Goal: Use online tool/utility: Utilize a website feature to perform a specific function

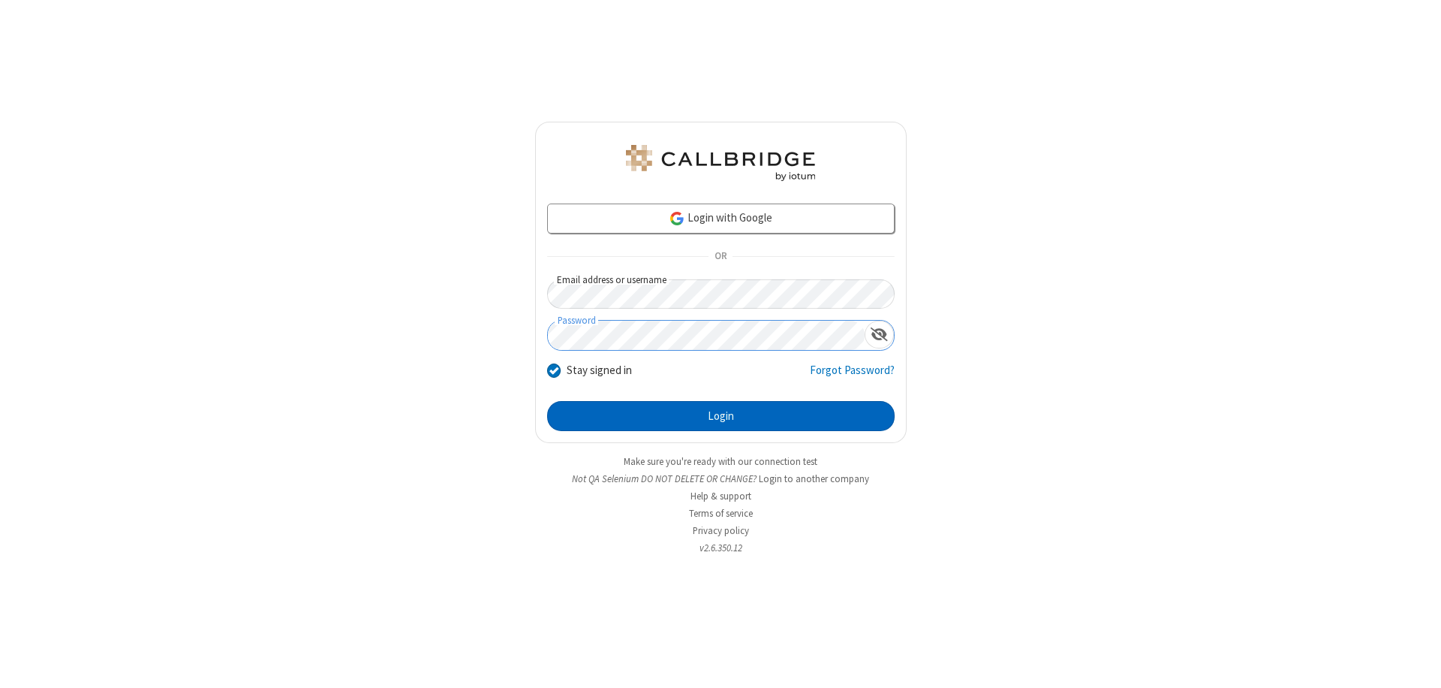
click at [721, 416] on button "Login" at bounding box center [721, 416] width 348 height 30
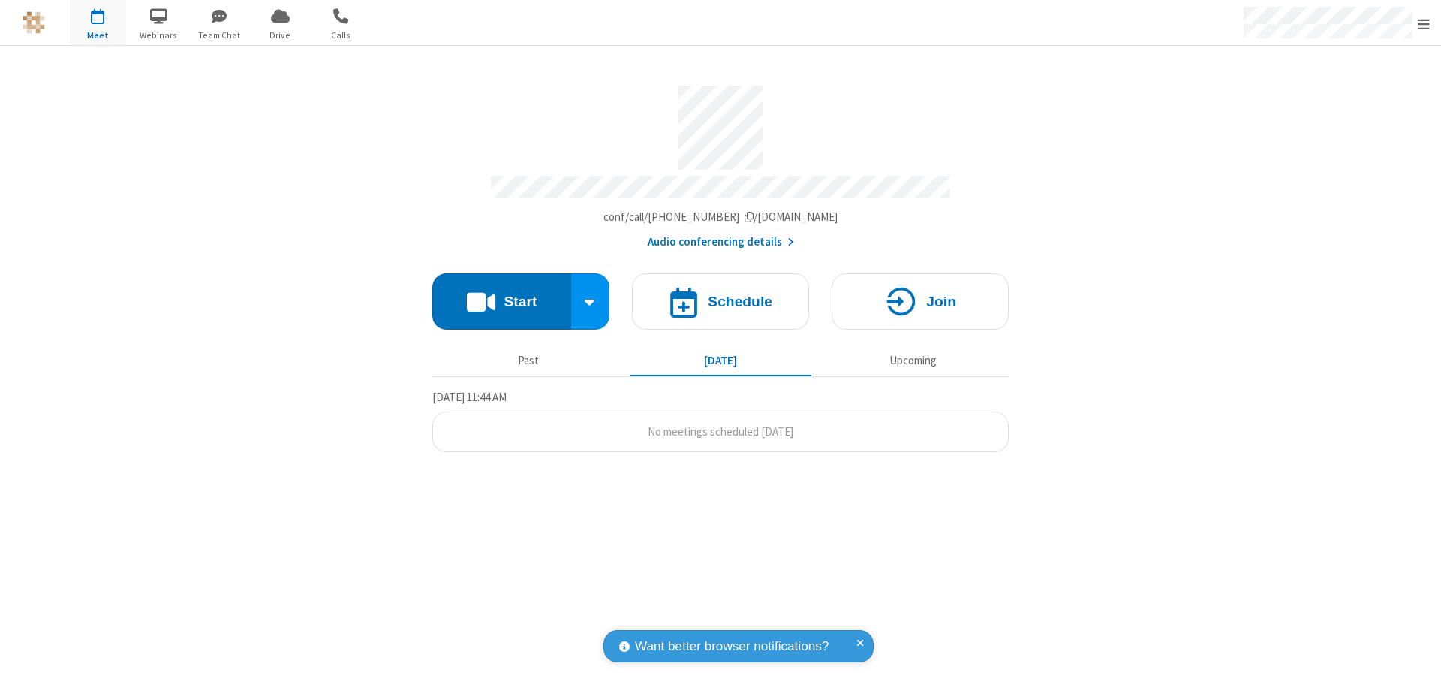
click at [501, 294] on button "Start" at bounding box center [501, 301] width 139 height 56
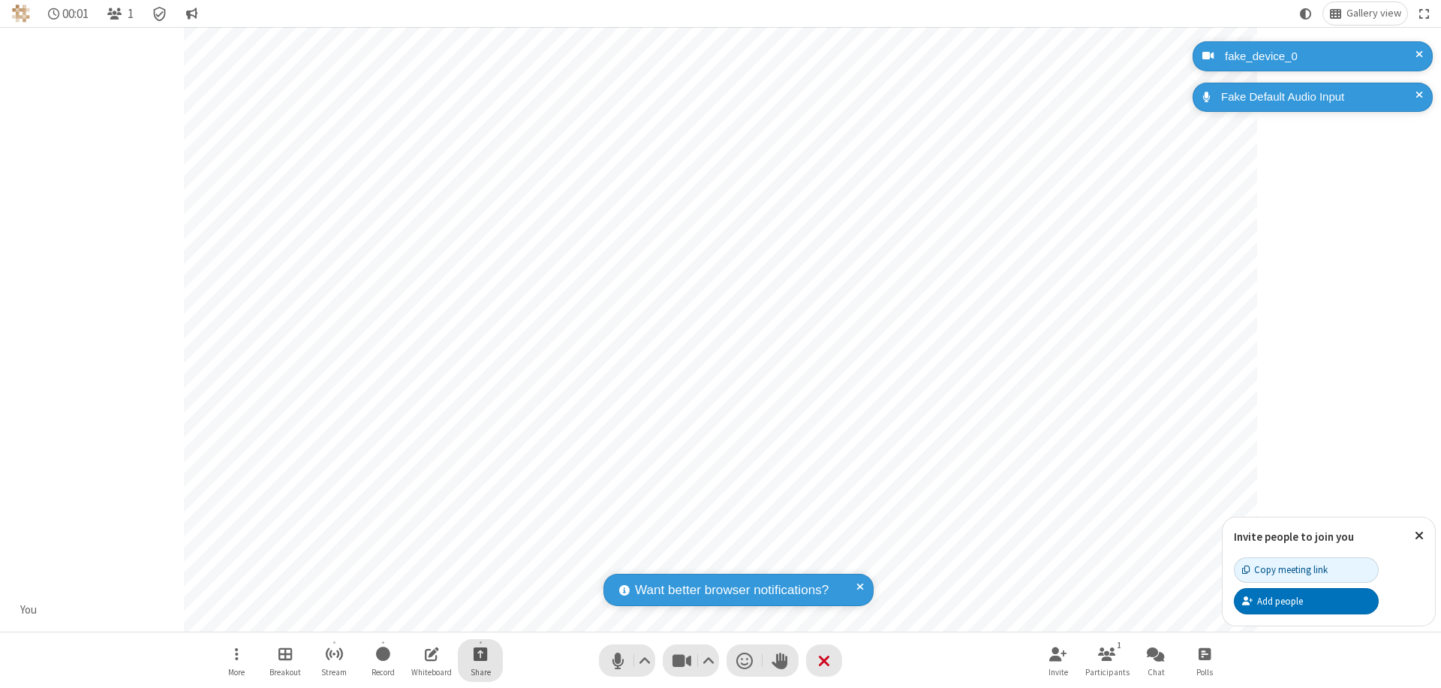
click at [480, 653] on span "Start sharing" at bounding box center [481, 653] width 14 height 19
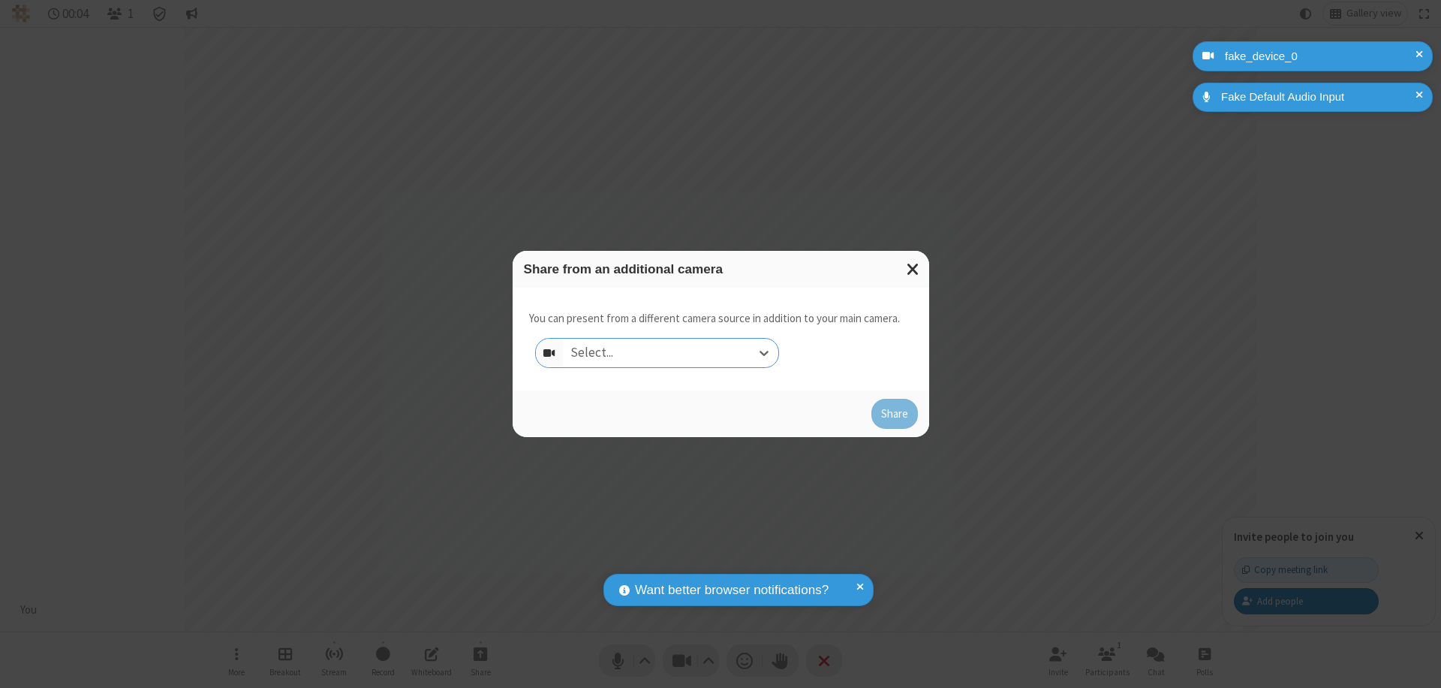
click at [670, 353] on div "Select..." at bounding box center [670, 353] width 215 height 29
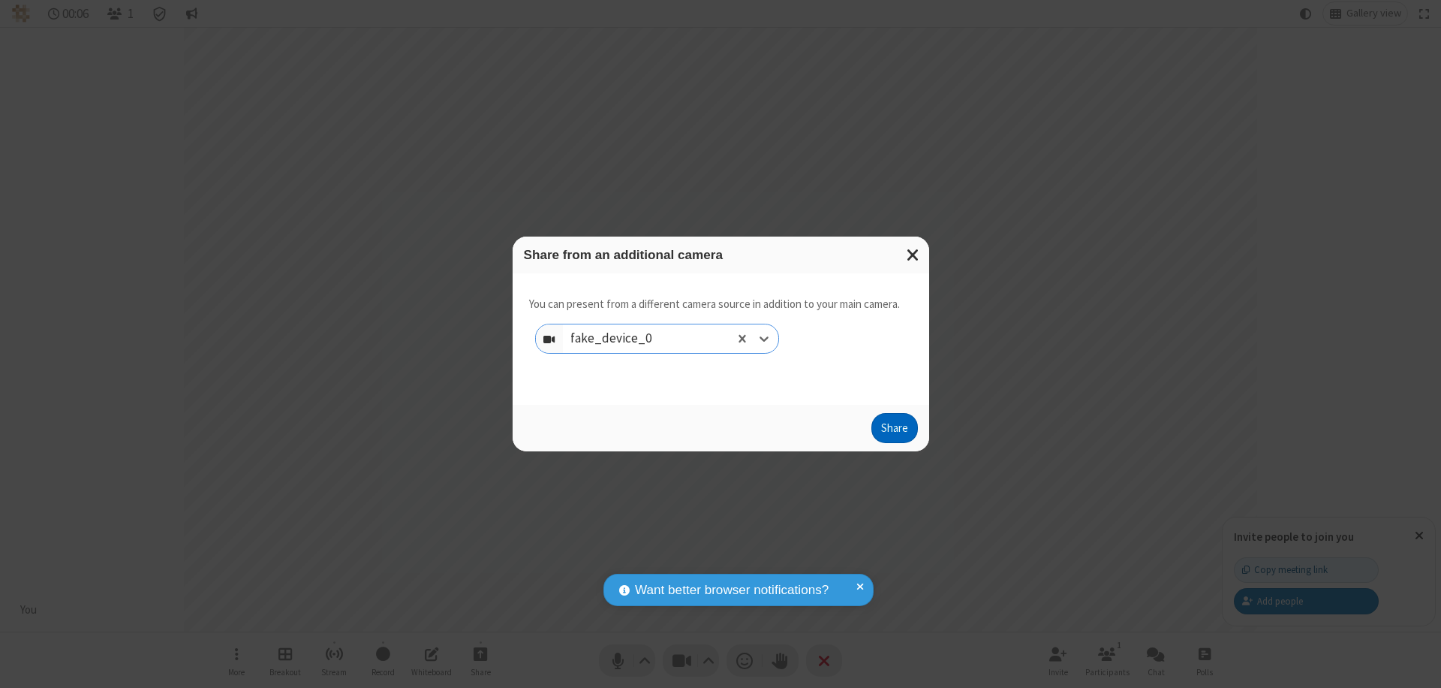
click at [894, 431] on button "Share" at bounding box center [894, 428] width 47 height 30
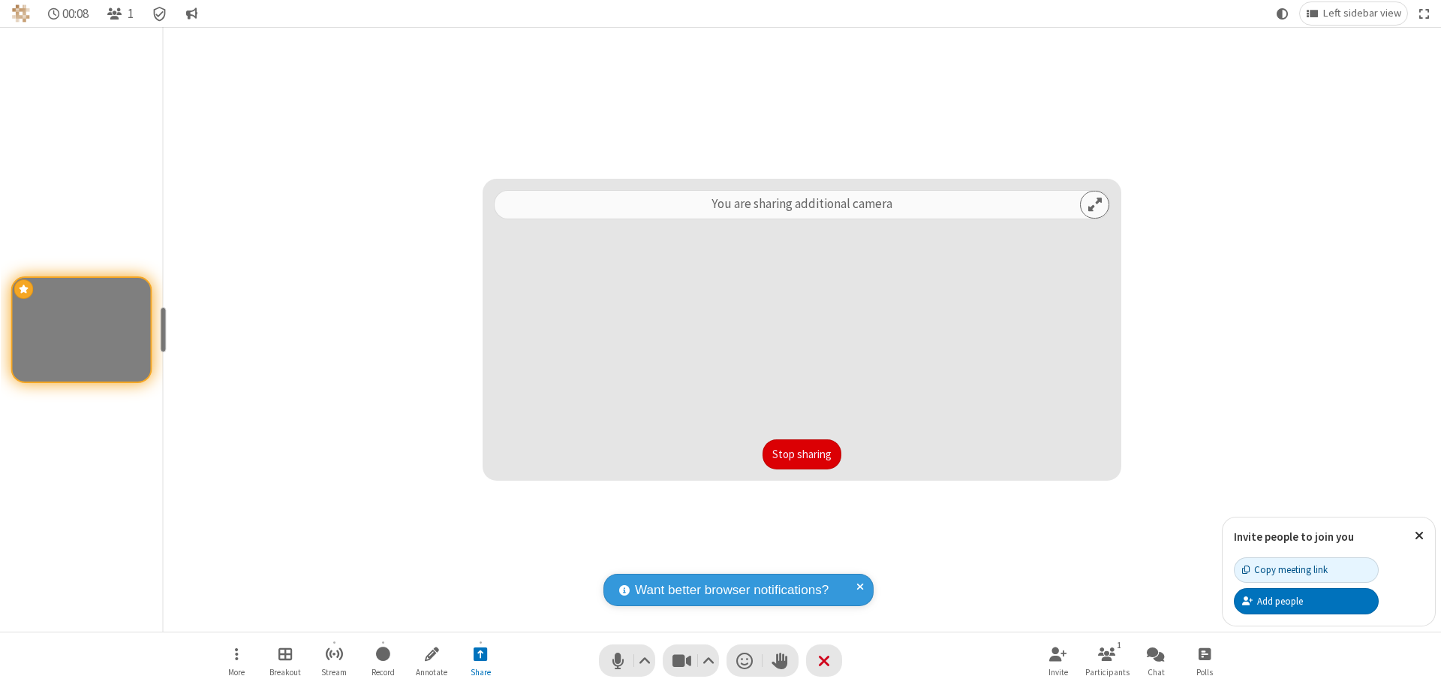
click at [802, 454] on button "Stop sharing" at bounding box center [802, 454] width 79 height 30
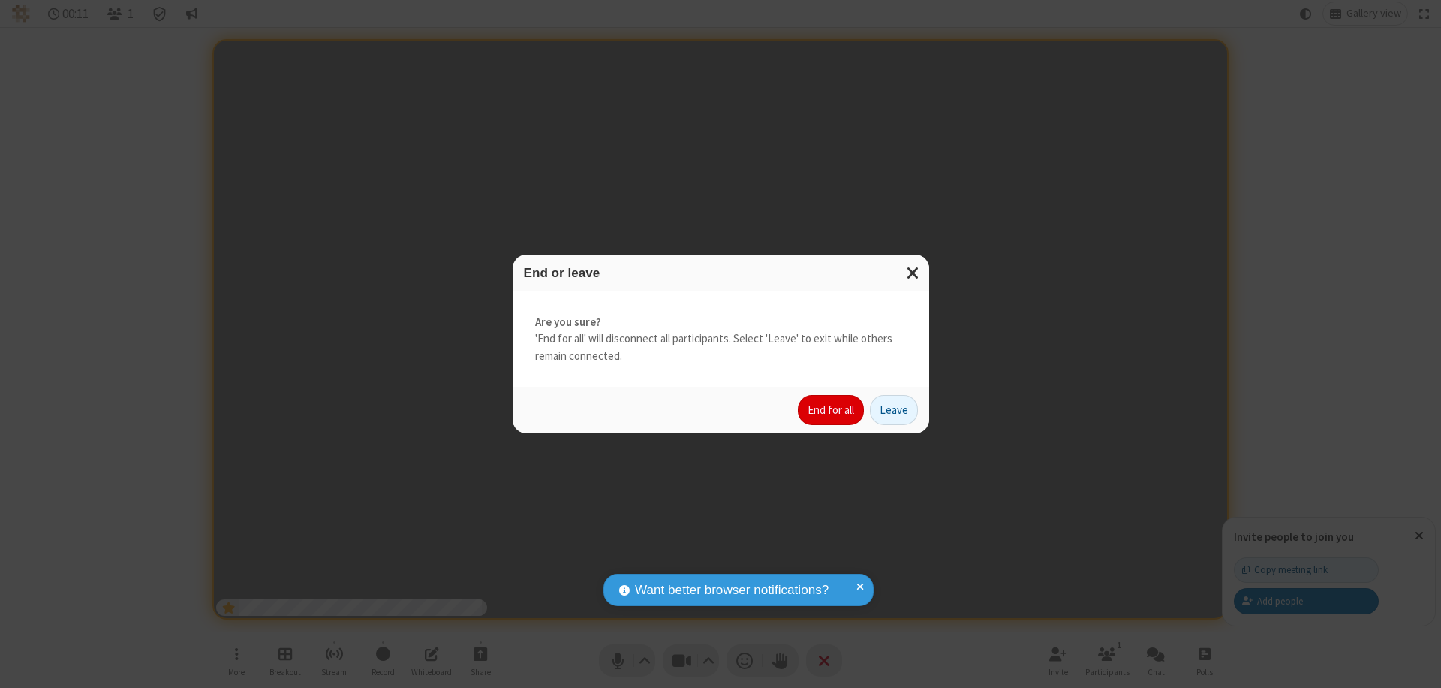
click at [832, 410] on button "End for all" at bounding box center [831, 410] width 66 height 30
